Goal: Task Accomplishment & Management: Complete application form

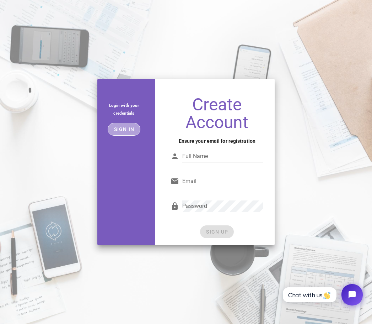
click at [128, 132] on span "Sign in" at bounding box center [124, 129] width 21 height 6
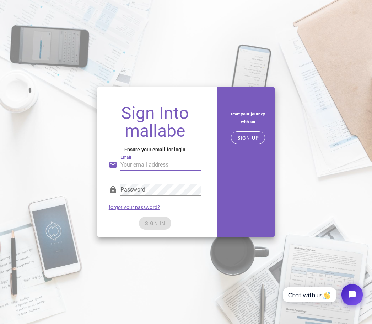
click at [151, 165] on input "Email" at bounding box center [161, 164] width 81 height 11
click at [150, 165] on input "Email" at bounding box center [161, 164] width 81 height 11
click at [252, 135] on span "SIGN UP" at bounding box center [248, 138] width 22 height 6
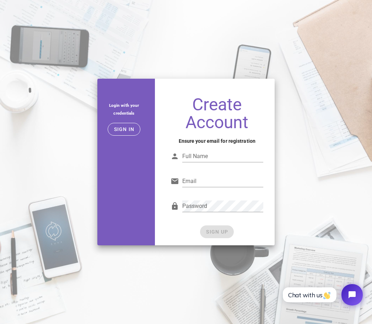
click at [275, 67] on div "Login with your credentials Sign in Create Account Ensure your email for regist…" at bounding box center [186, 162] width 372 height 324
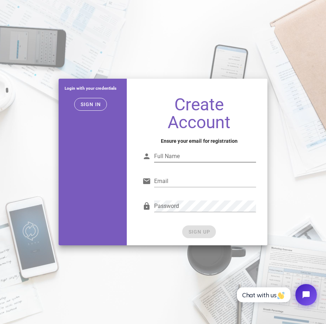
click at [178, 155] on input "Full Name" at bounding box center [205, 155] width 102 height 11
type input "syed muhammad"
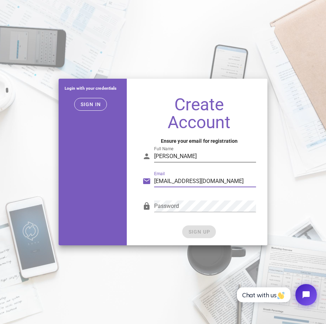
type input "syedmuhammad2204@gmail.com"
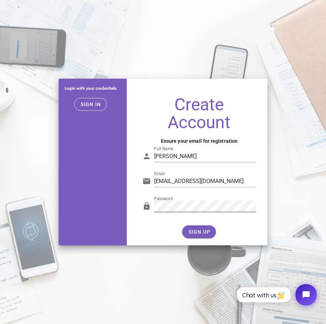
click at [211, 198] on div "Password" at bounding box center [200, 207] width 114 height 23
click at [199, 232] on span "SIGN UP" at bounding box center [199, 232] width 22 height 6
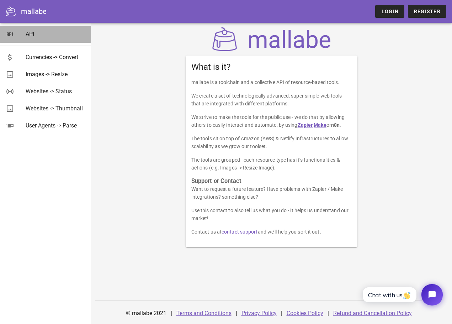
click at [54, 35] on div "API" at bounding box center [56, 34] width 60 height 7
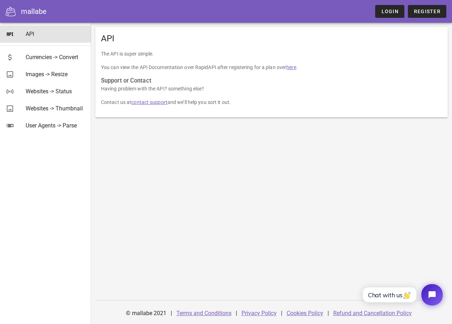
click at [290, 69] on link "here" at bounding box center [291, 67] width 10 height 6
